Goal: Find specific page/section: Find specific page/section

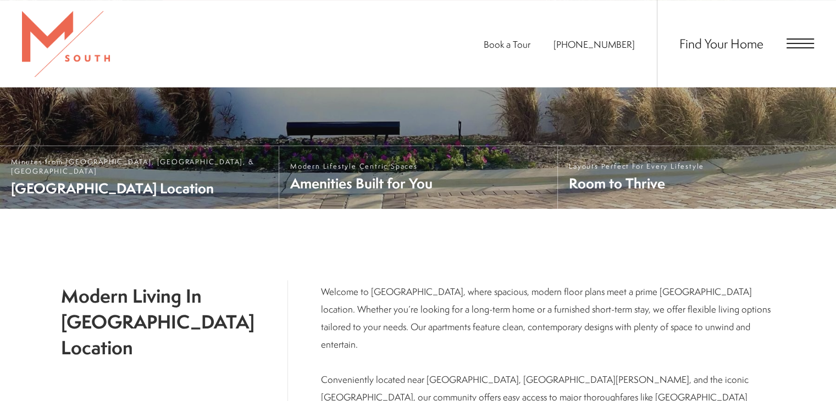
scroll to position [481, 0]
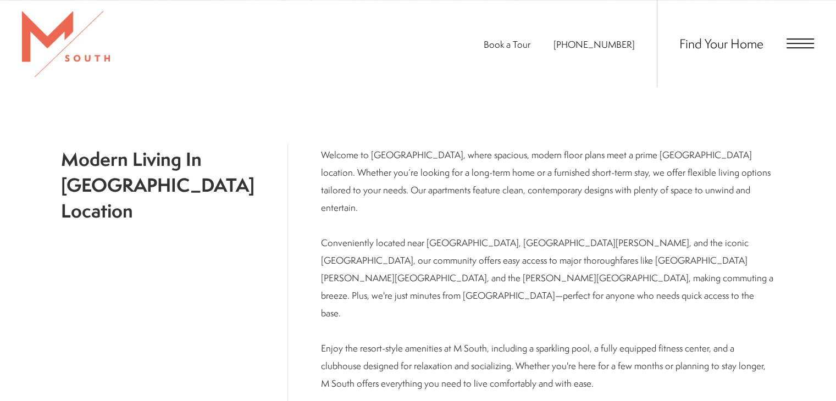
click at [787, 41] on span "Open Menu" at bounding box center [799, 43] width 27 height 10
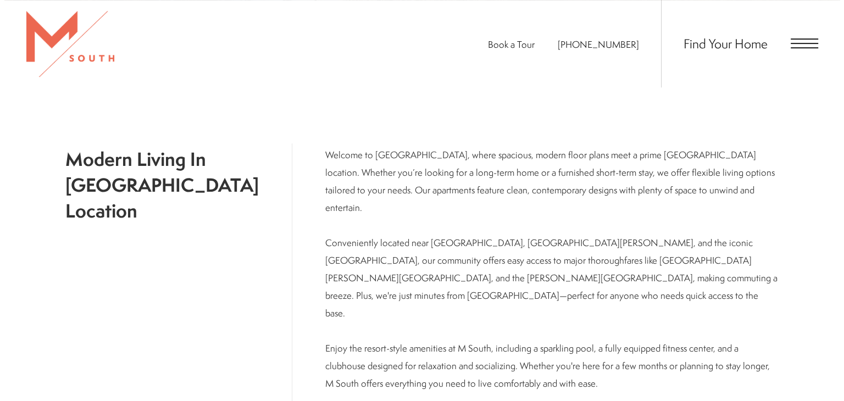
scroll to position [0, 0]
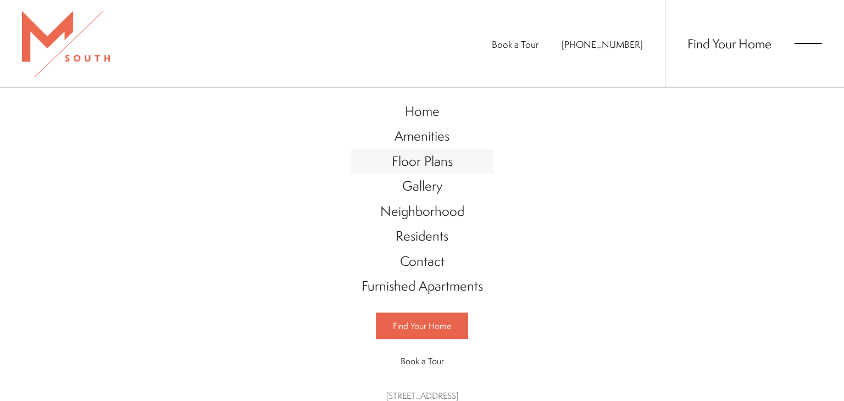
click at [407, 154] on span "Floor Plans" at bounding box center [422, 161] width 61 height 19
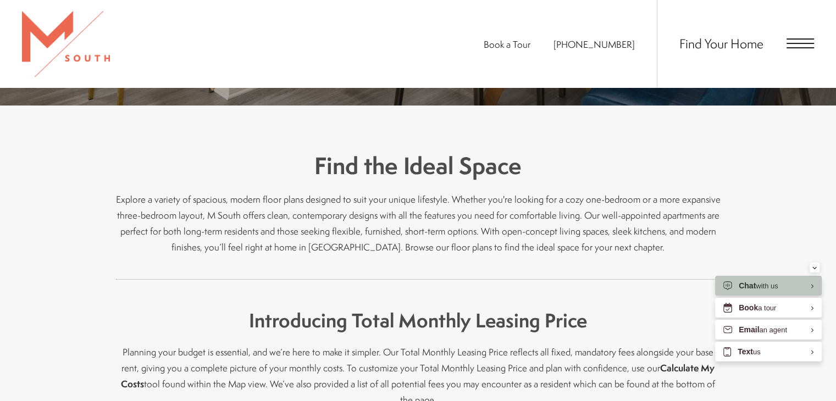
scroll to position [439, 0]
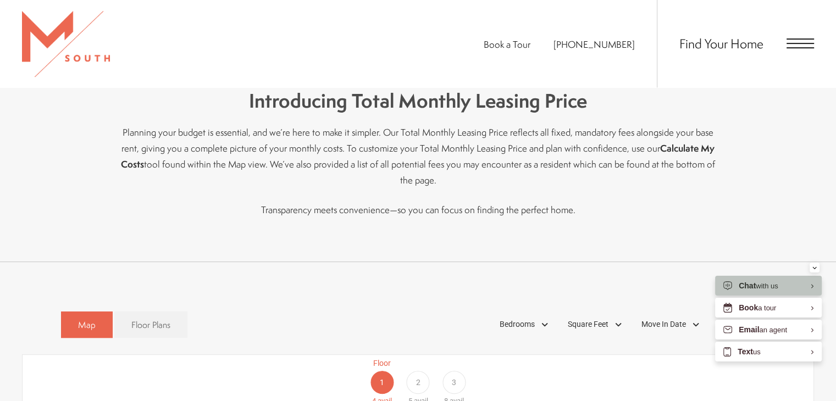
click at [787, 49] on div "Find Your Home" at bounding box center [734, 43] width 157 height 87
click at [795, 44] on span "Open Menu" at bounding box center [799, 43] width 27 height 1
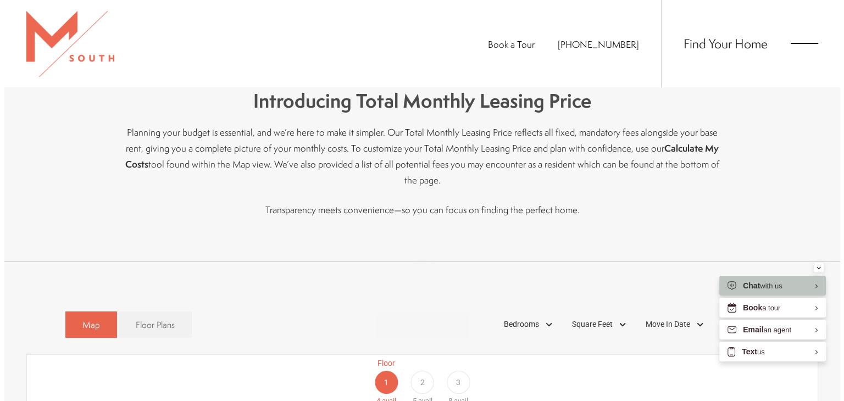
scroll to position [0, 0]
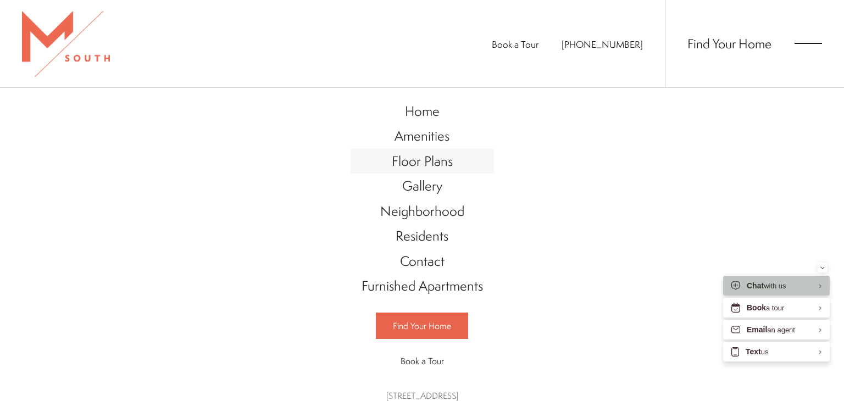
click at [422, 158] on span "Floor Plans" at bounding box center [422, 161] width 61 height 19
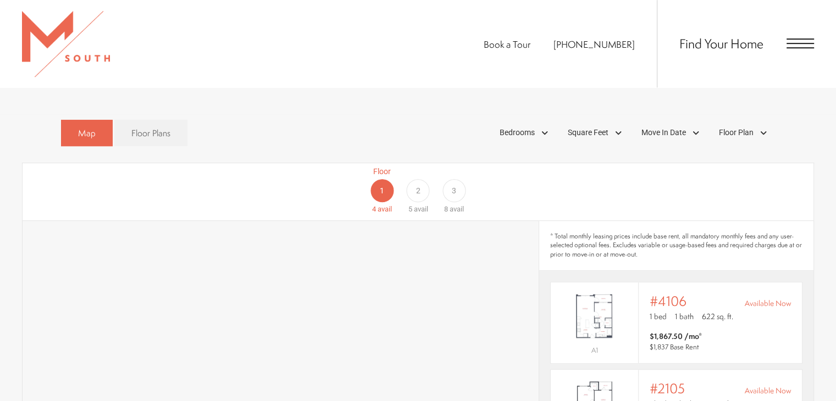
scroll to position [549, 0]
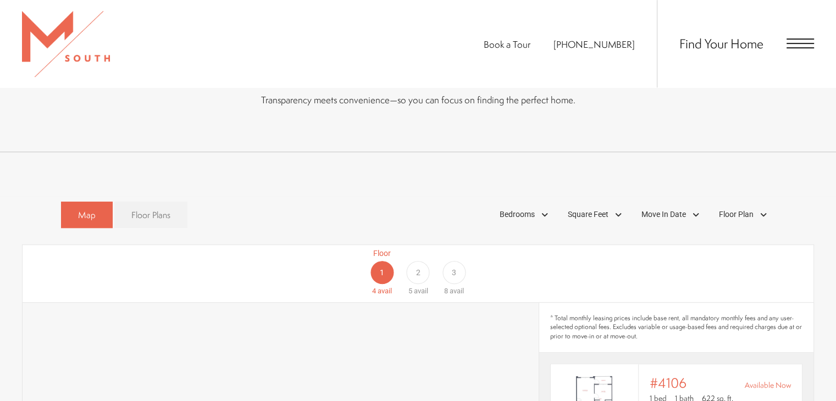
click at [142, 202] on link "Floor Plans" at bounding box center [150, 215] width 73 height 27
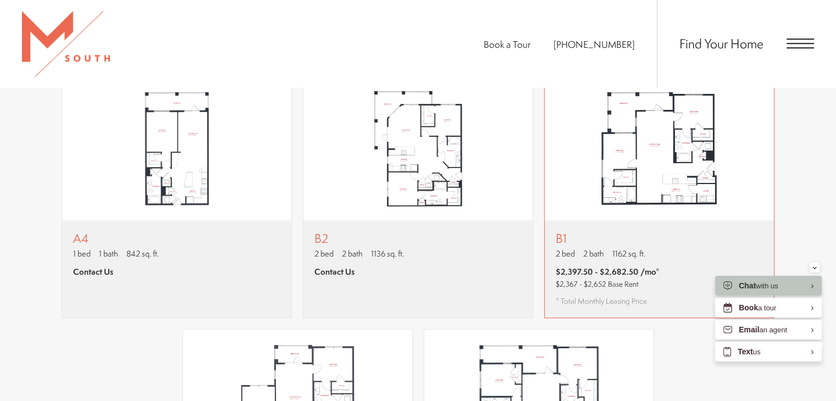
scroll to position [934, 0]
